Goal: Navigation & Orientation: Find specific page/section

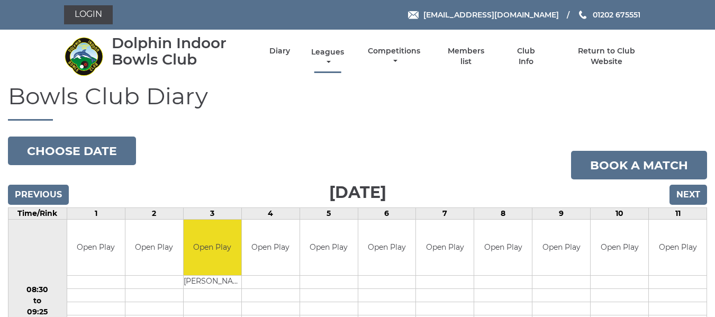
click at [327, 51] on link "Leagues" at bounding box center [327, 57] width 38 height 21
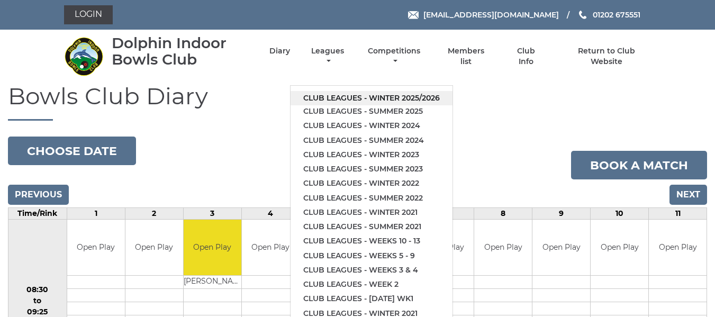
click at [340, 98] on link "Club leagues - Winter 2025/2026" at bounding box center [371, 98] width 162 height 14
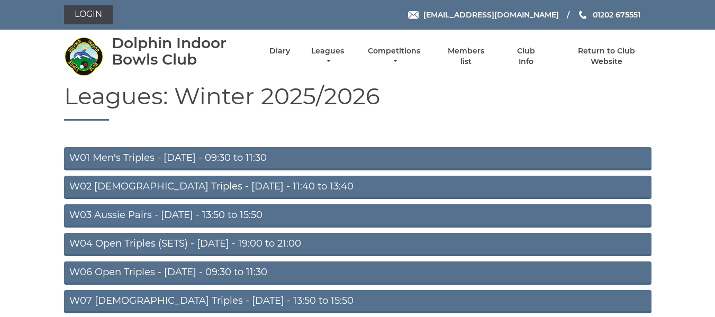
click at [204, 212] on link "W03 Aussie Pairs - [DATE] - 13:50 to 15:50" at bounding box center [357, 215] width 587 height 23
